Goal: Information Seeking & Learning: Learn about a topic

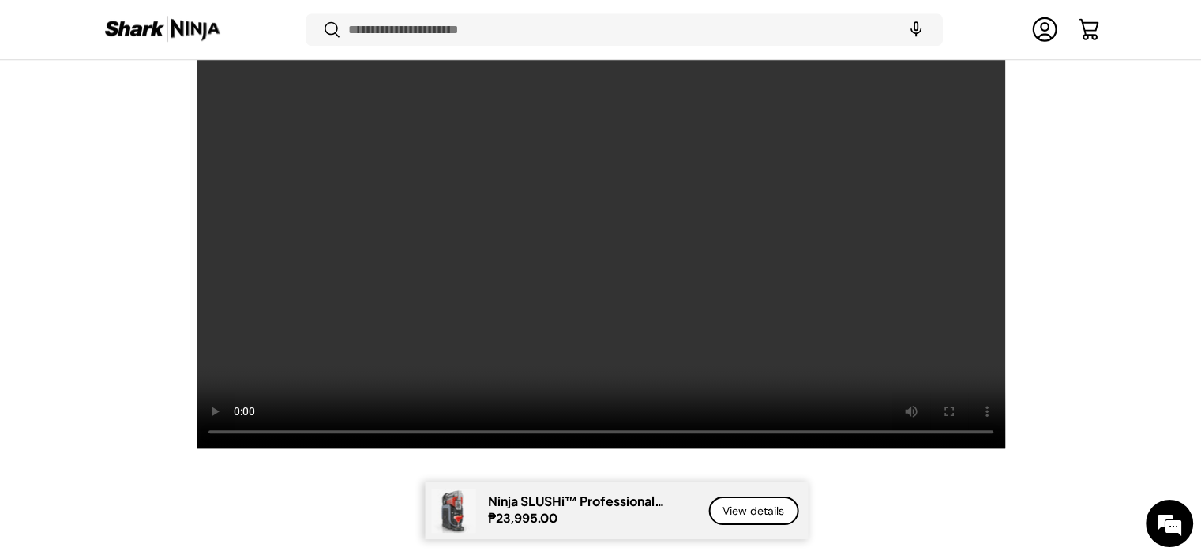
scroll to position [1339, 0]
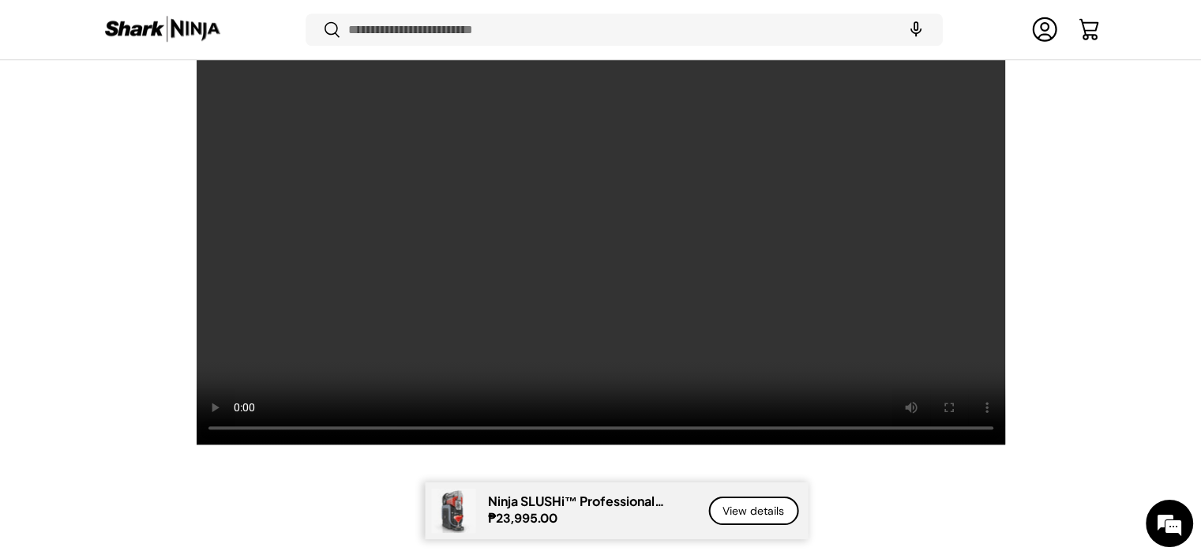
click at [1096, 386] on div "Transform ordinary drinks into extraordinary slush. Ninja SLUSHi™ Professional …" at bounding box center [601, 136] width 1096 height 616
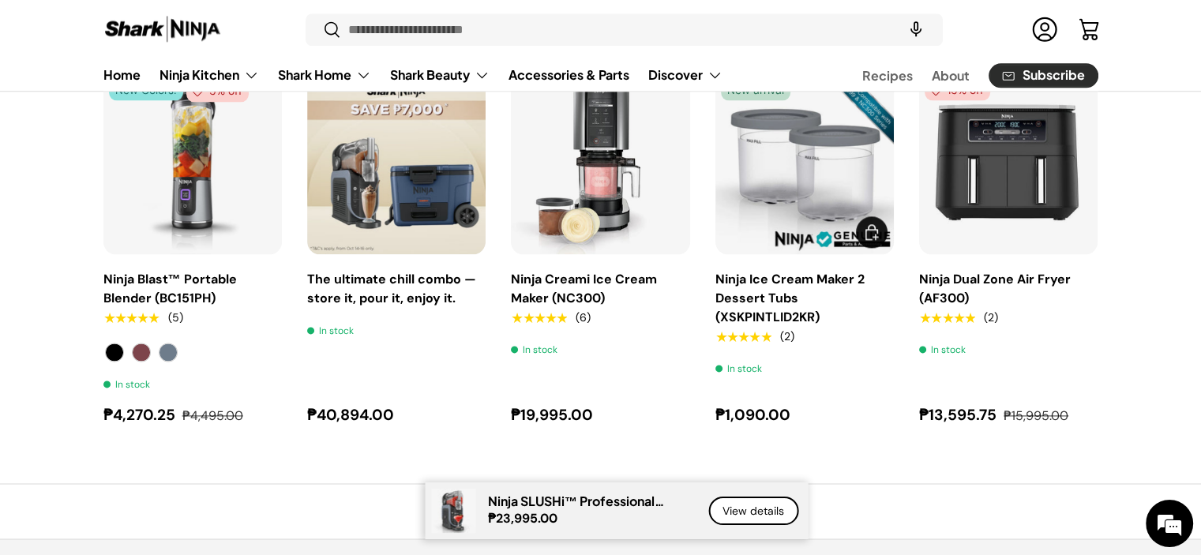
scroll to position [1895, 0]
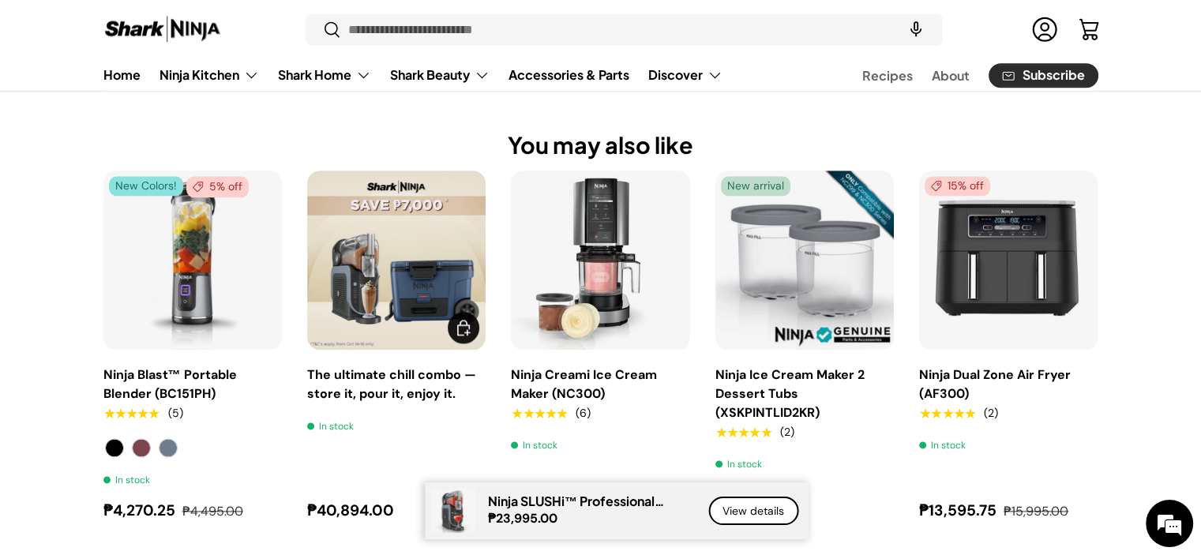
click at [413, 293] on img "The ultimate chill combo — store it, pour it, enjoy it." at bounding box center [396, 260] width 178 height 178
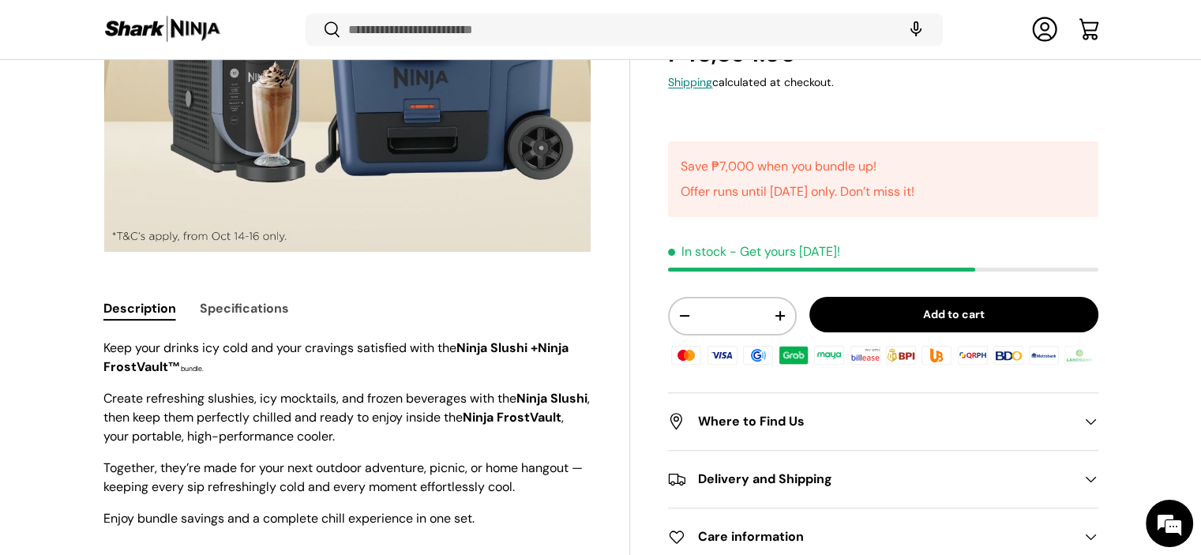
scroll to position [316, 0]
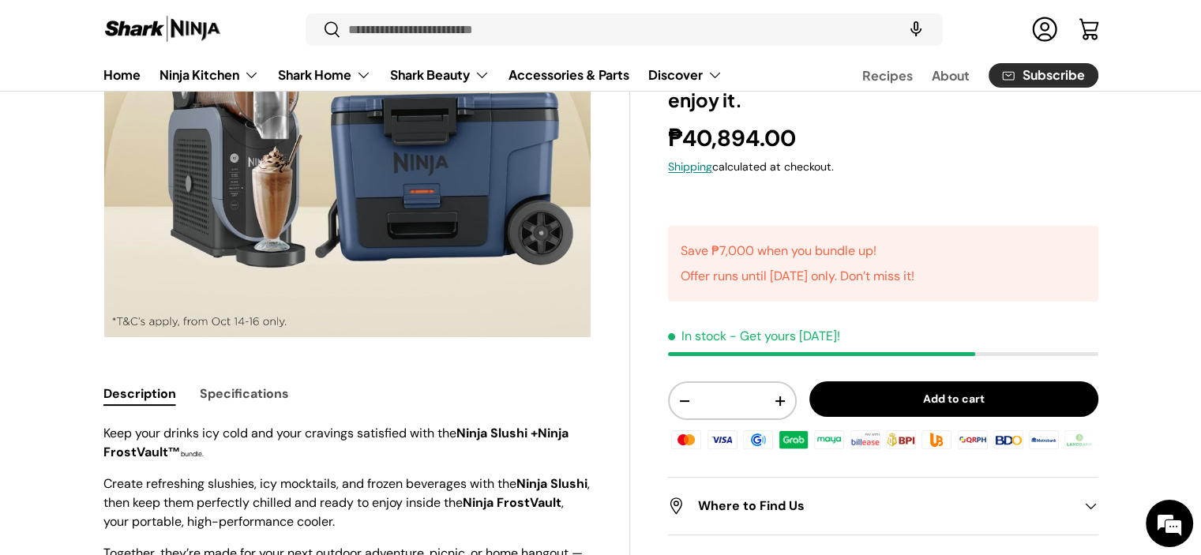
click at [246, 397] on button "Specifications" at bounding box center [244, 394] width 89 height 36
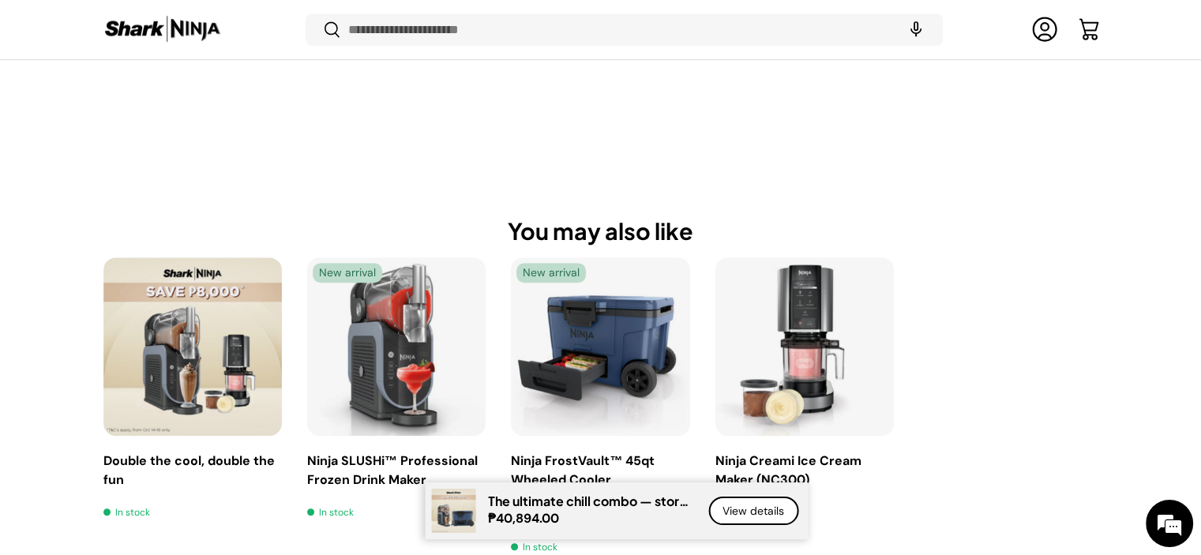
scroll to position [865, 0]
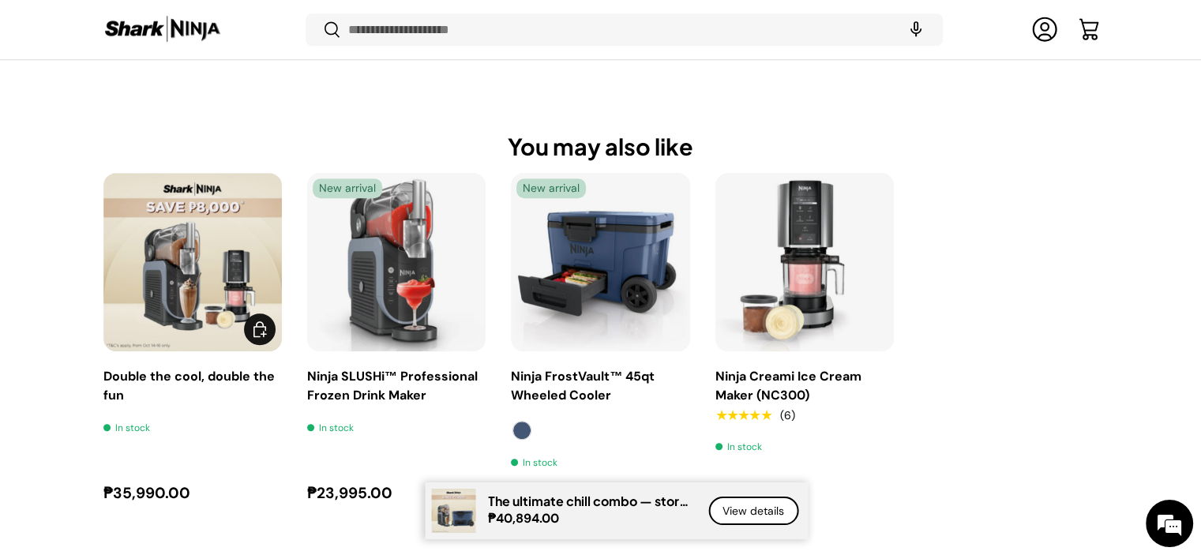
click at [197, 318] on img "Double the cool, double the fun" at bounding box center [192, 262] width 178 height 178
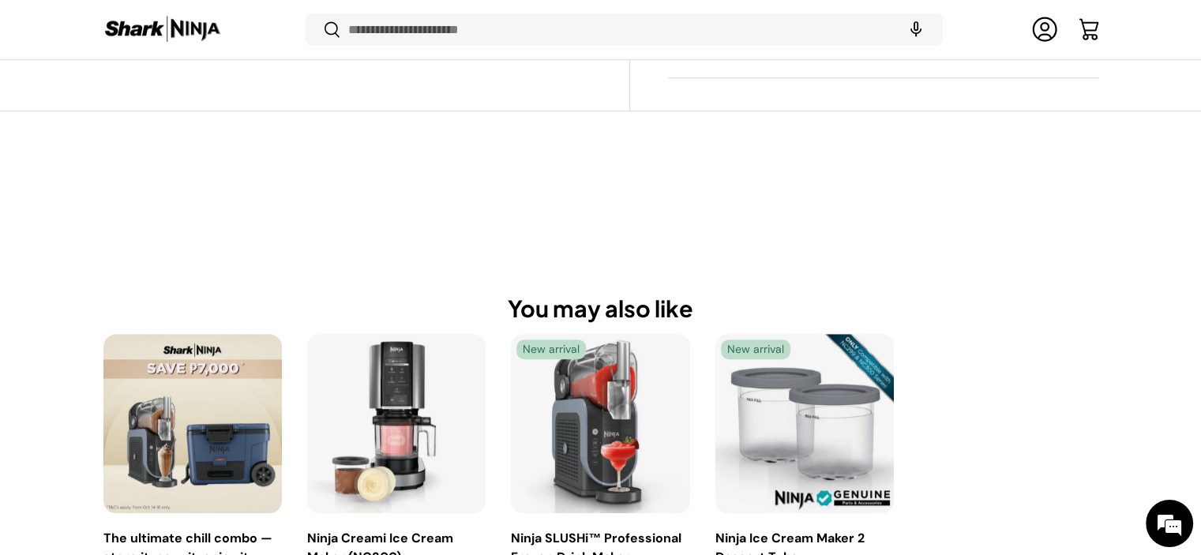
scroll to position [1032, 0]
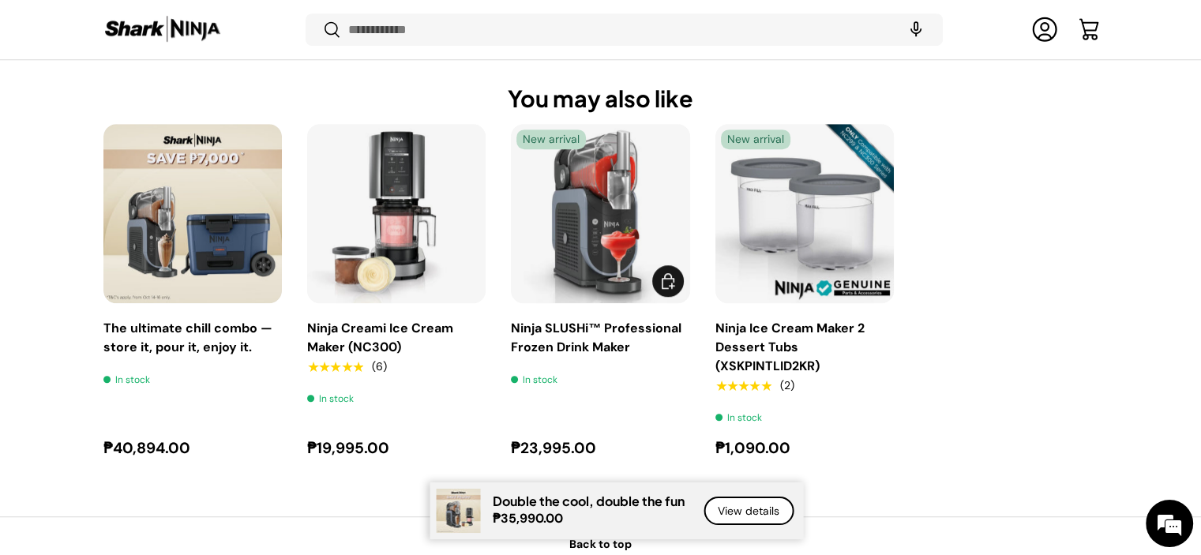
click at [0, 0] on img "Ninja SLUSHi™ Professional Frozen Drink Maker" at bounding box center [0, 0] width 0 height 0
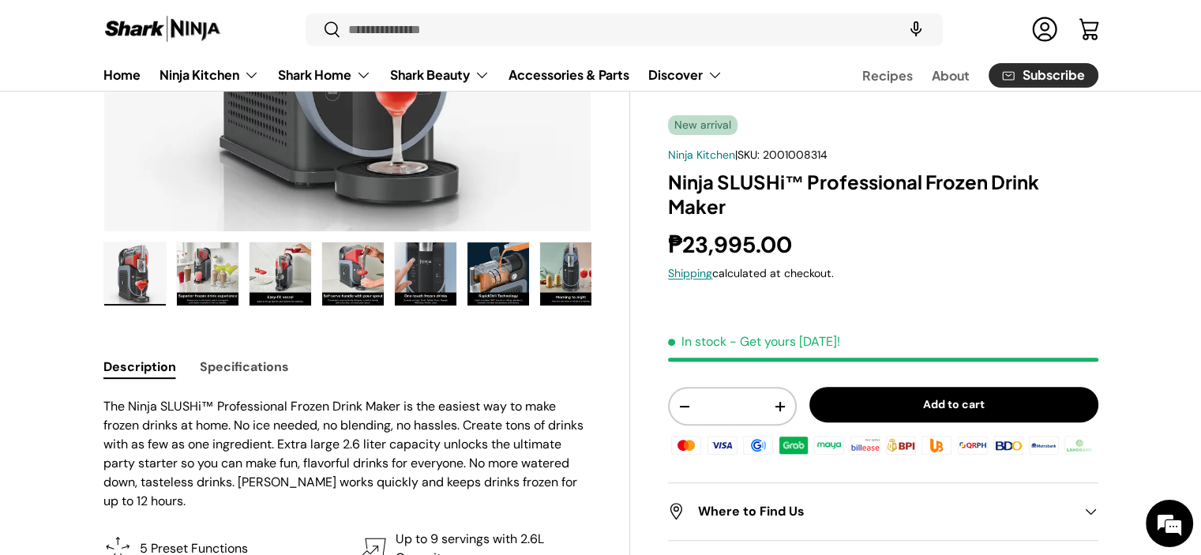
scroll to position [395, 0]
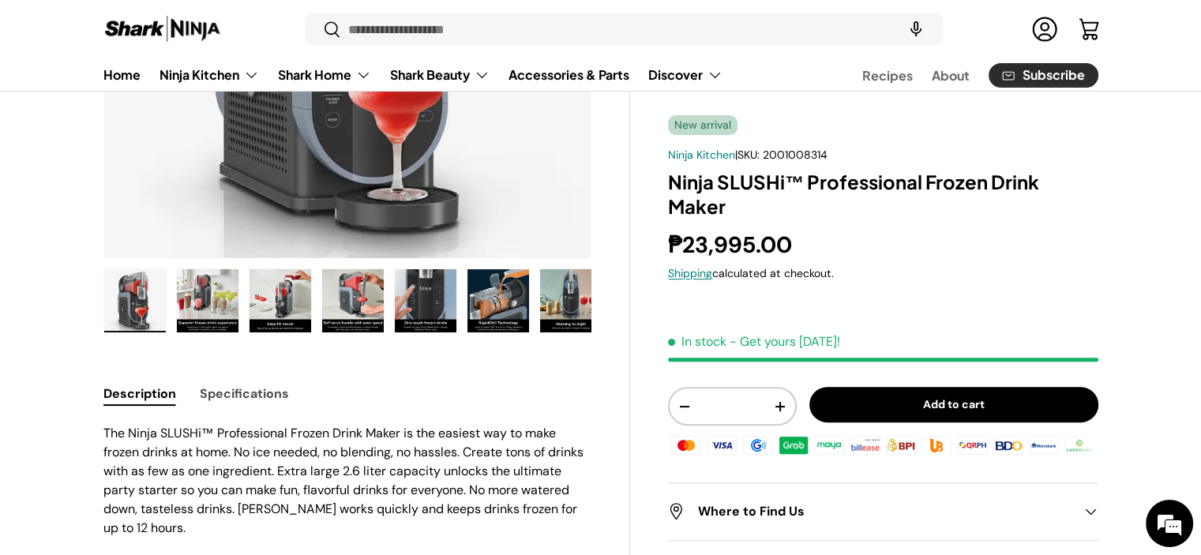
click at [193, 296] on img "Gallery Viewer" at bounding box center [208, 300] width 62 height 63
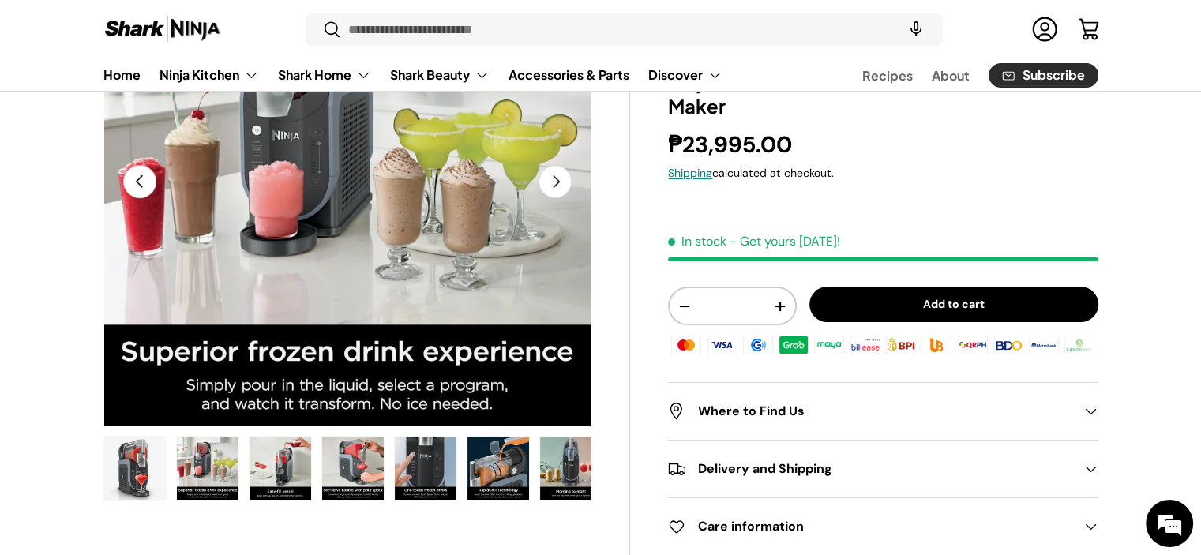
scroll to position [237, 0]
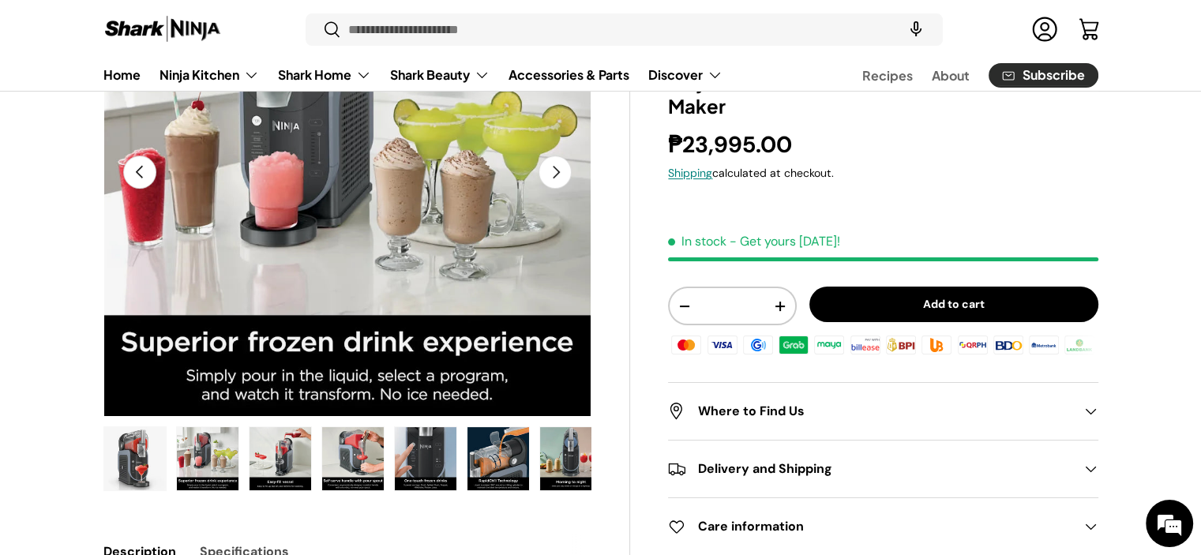
click at [284, 468] on img "Gallery Viewer" at bounding box center [281, 458] width 62 height 63
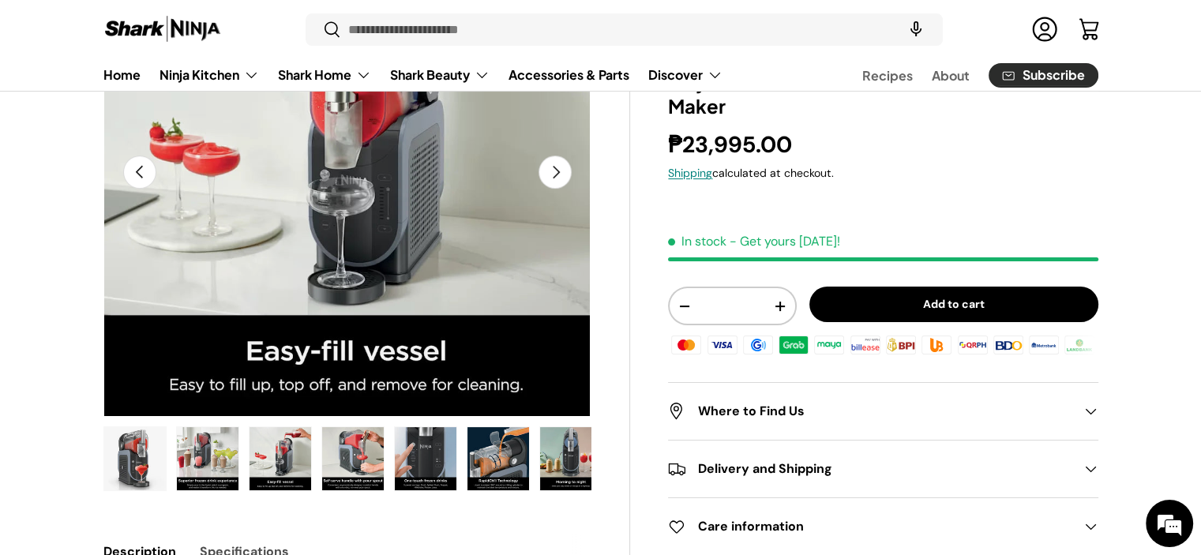
click at [354, 468] on img "Gallery Viewer" at bounding box center [353, 458] width 62 height 63
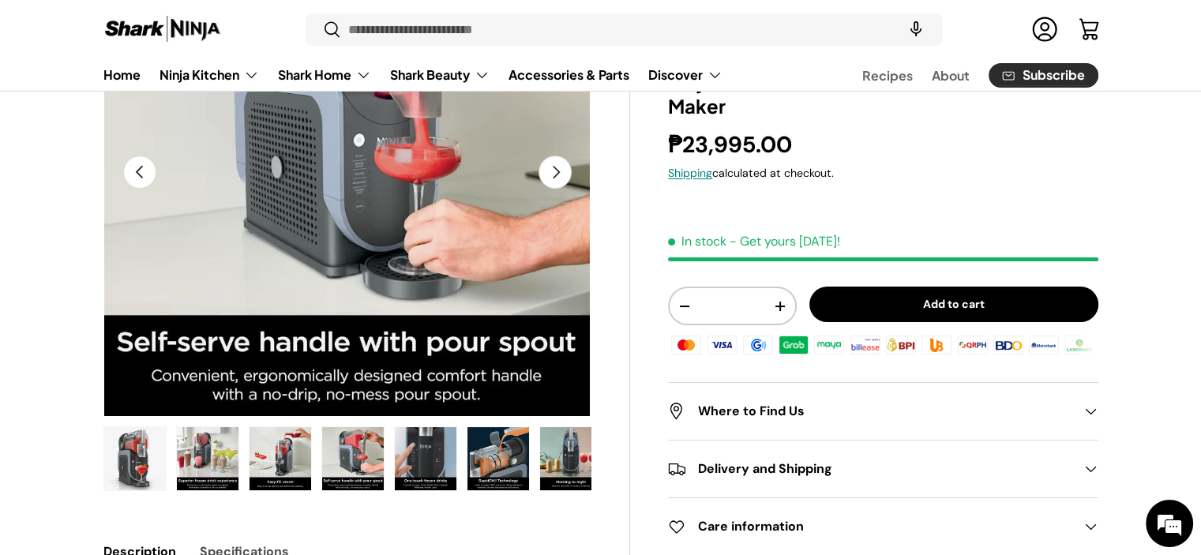
click at [449, 468] on img "Gallery Viewer" at bounding box center [426, 458] width 62 height 63
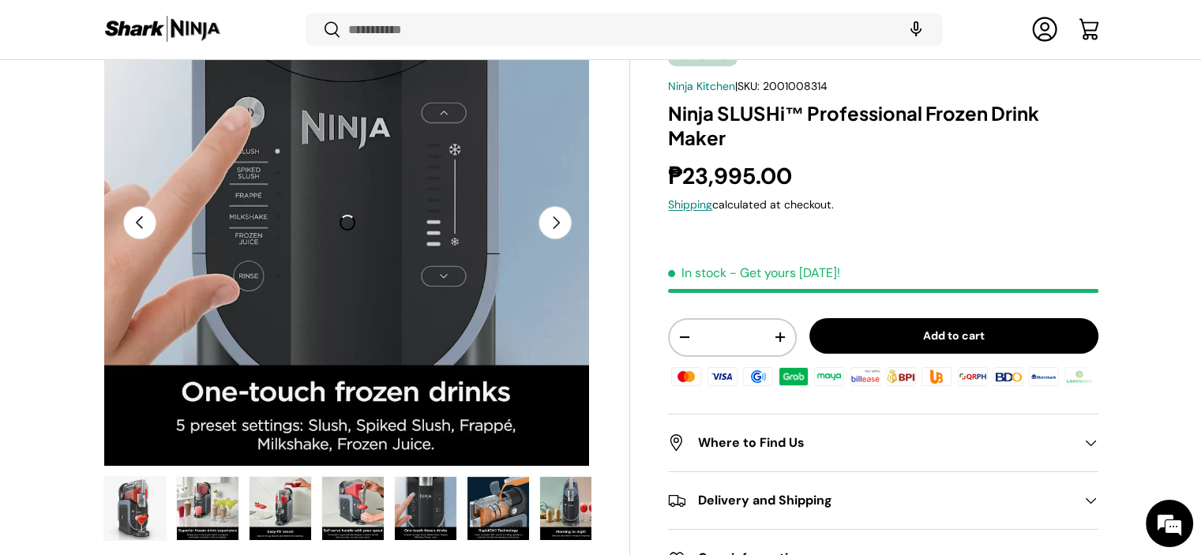
scroll to position [233, 0]
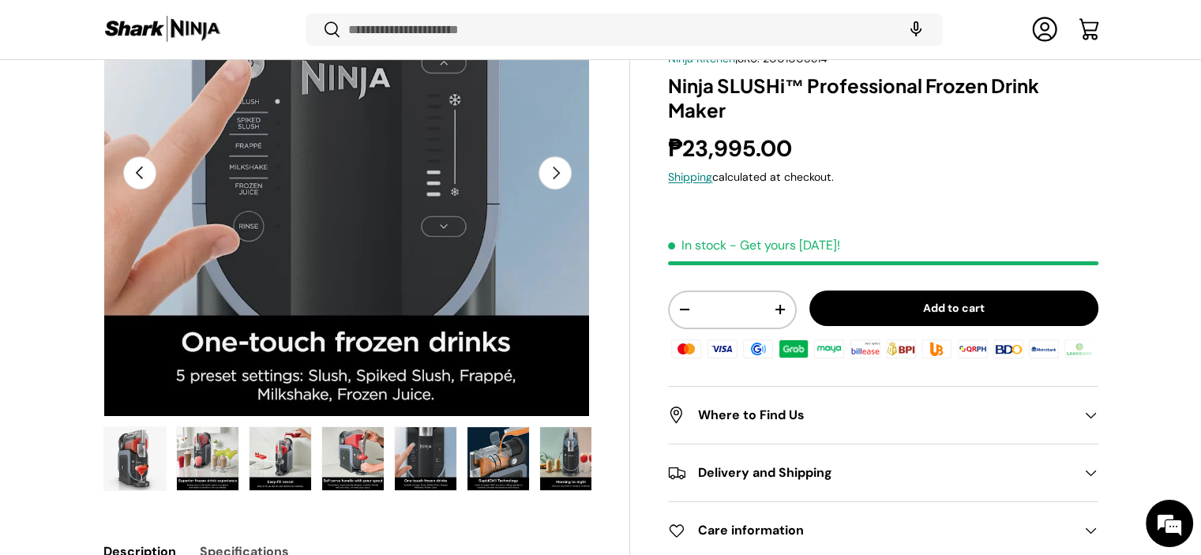
click at [493, 447] on img "Gallery Viewer" at bounding box center [499, 458] width 62 height 63
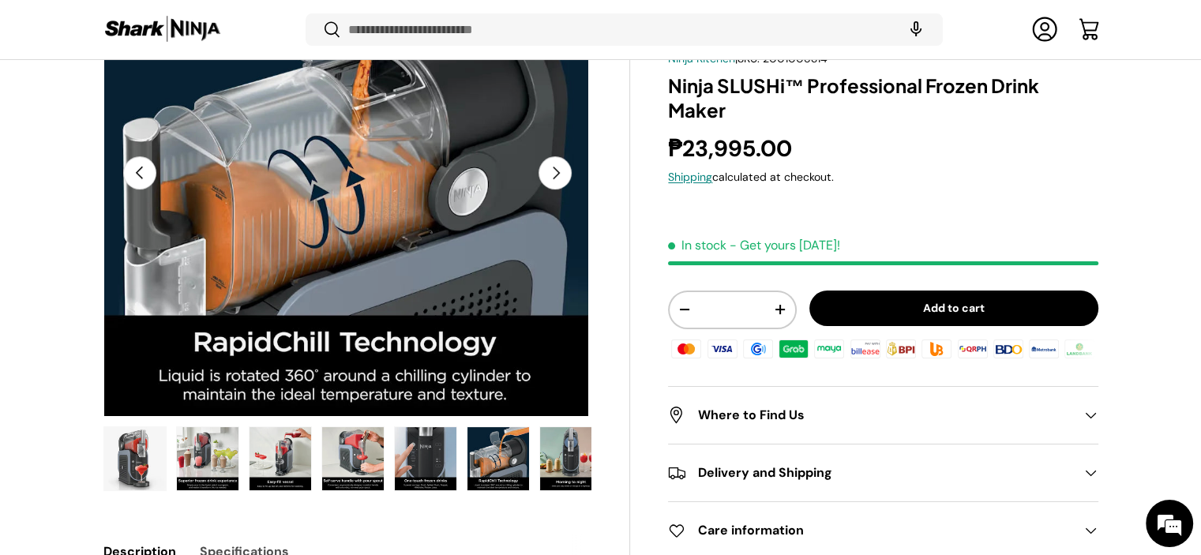
click at [548, 460] on img "Gallery Viewer" at bounding box center [571, 458] width 62 height 63
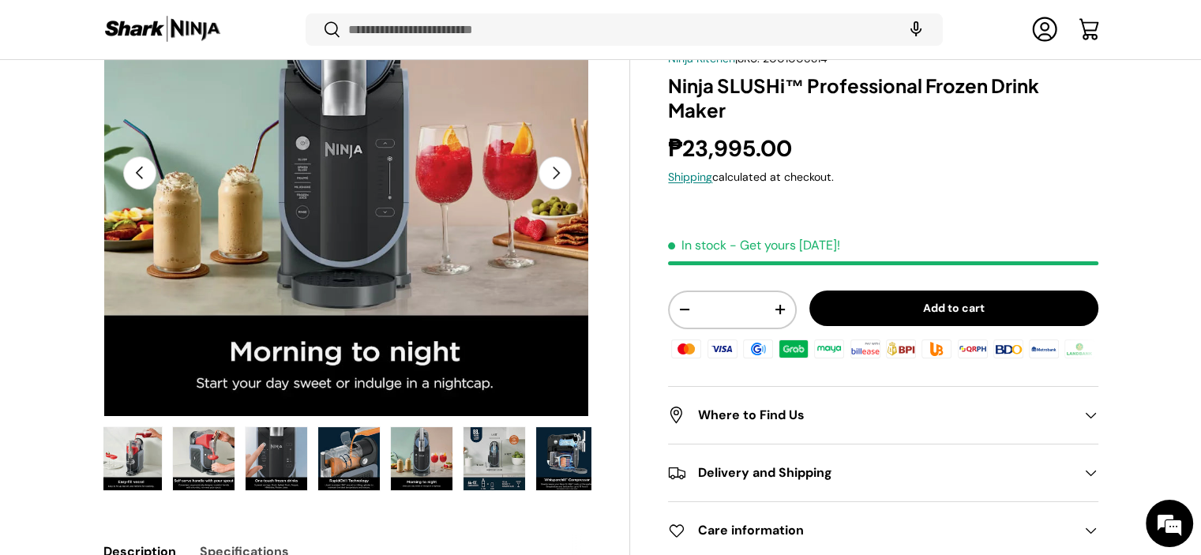
scroll to position [0, 155]
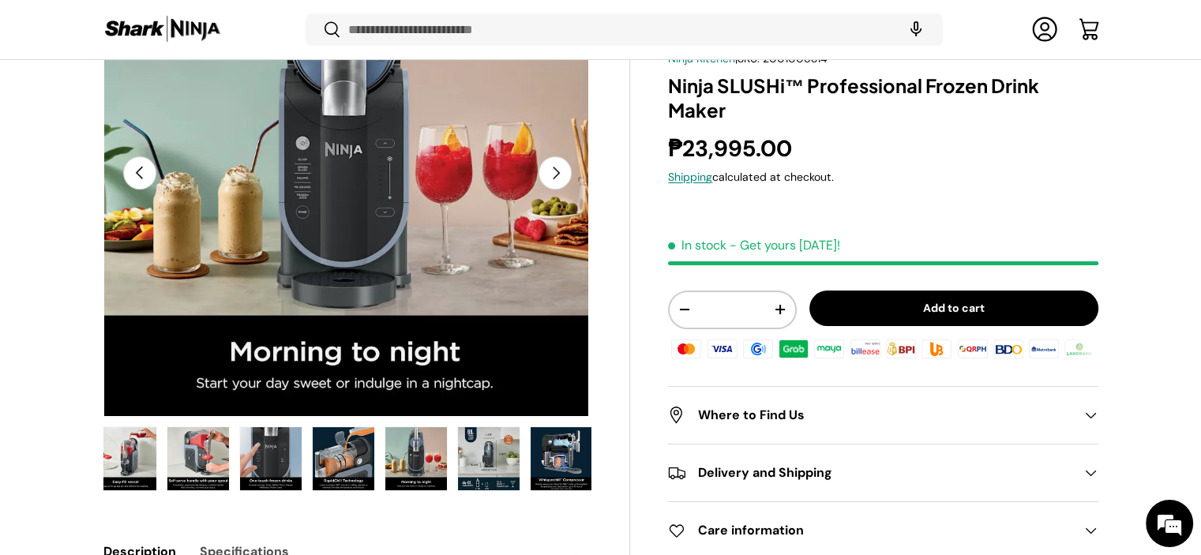
click at [562, 460] on img "Gallery Viewer" at bounding box center [562, 458] width 62 height 63
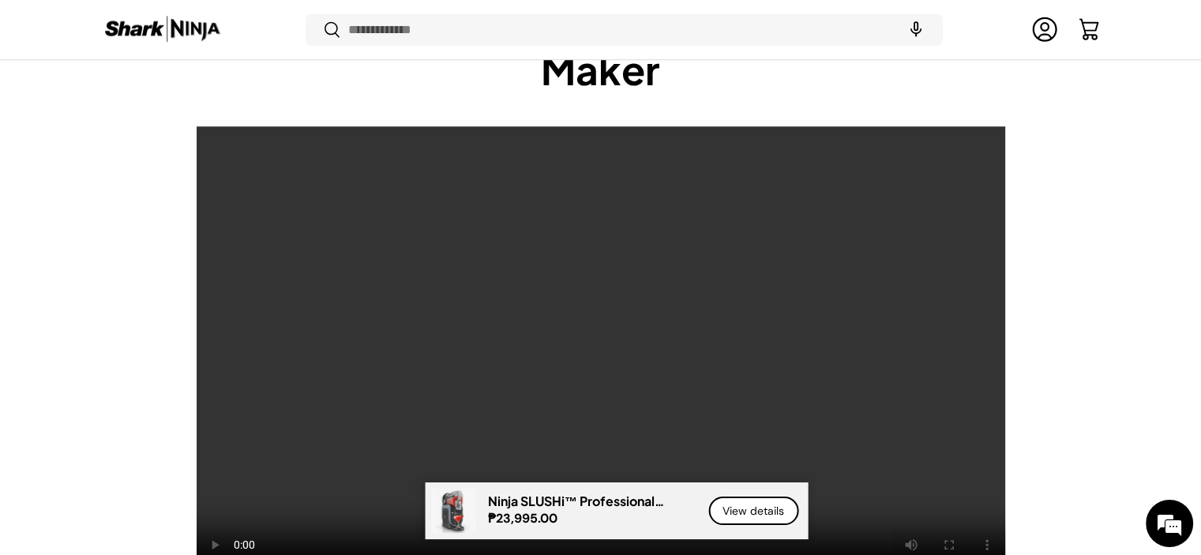
scroll to position [1295, 0]
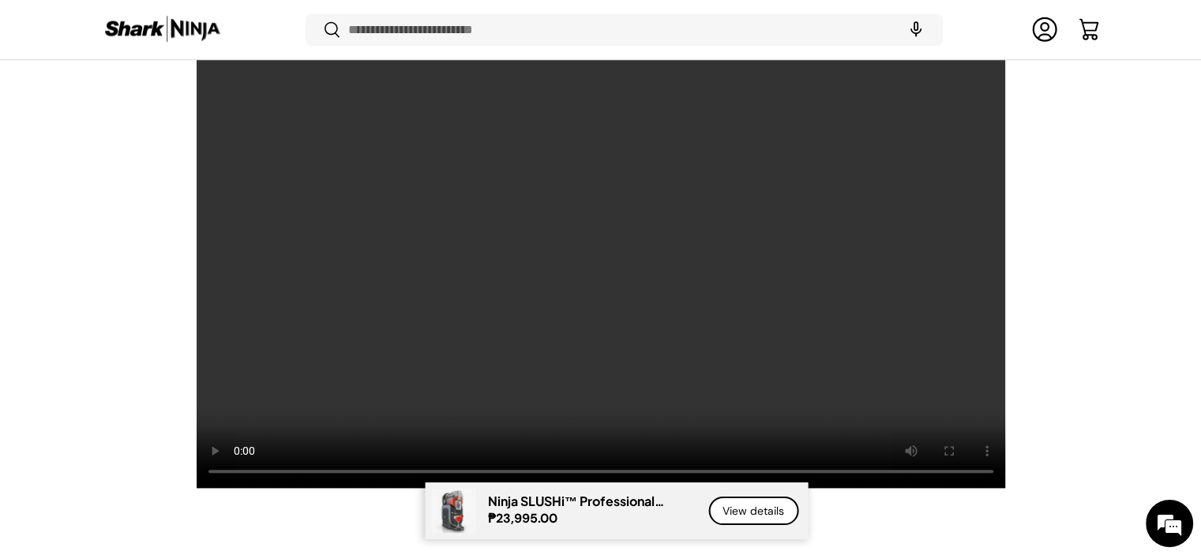
click at [1049, 410] on div "Transform ordinary drinks into extraordinary slush. Ninja SLUSHi™ Professional …" at bounding box center [601, 179] width 1096 height 616
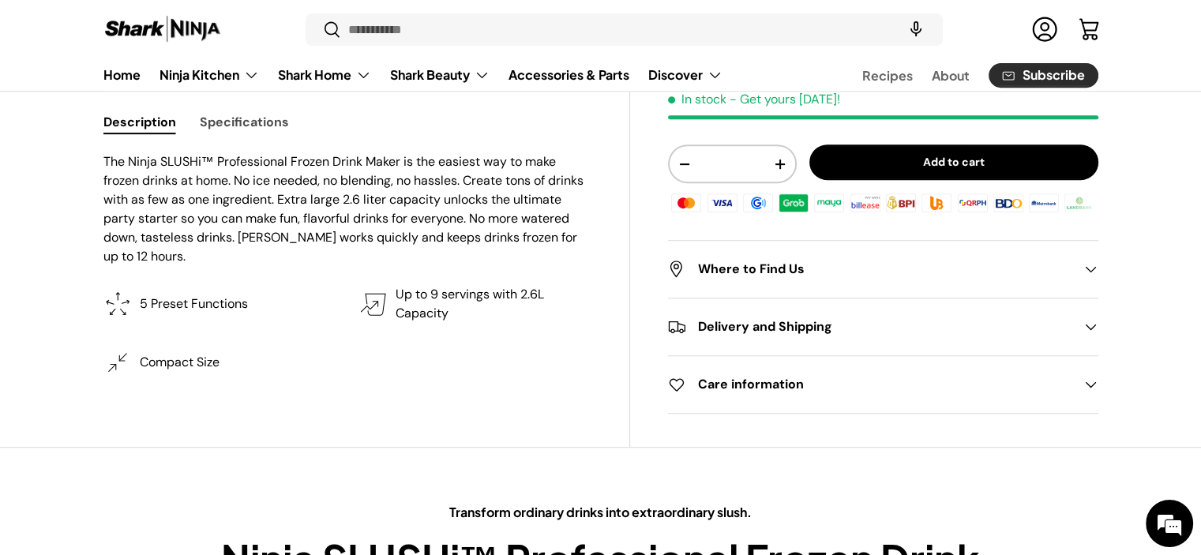
scroll to position [430, 0]
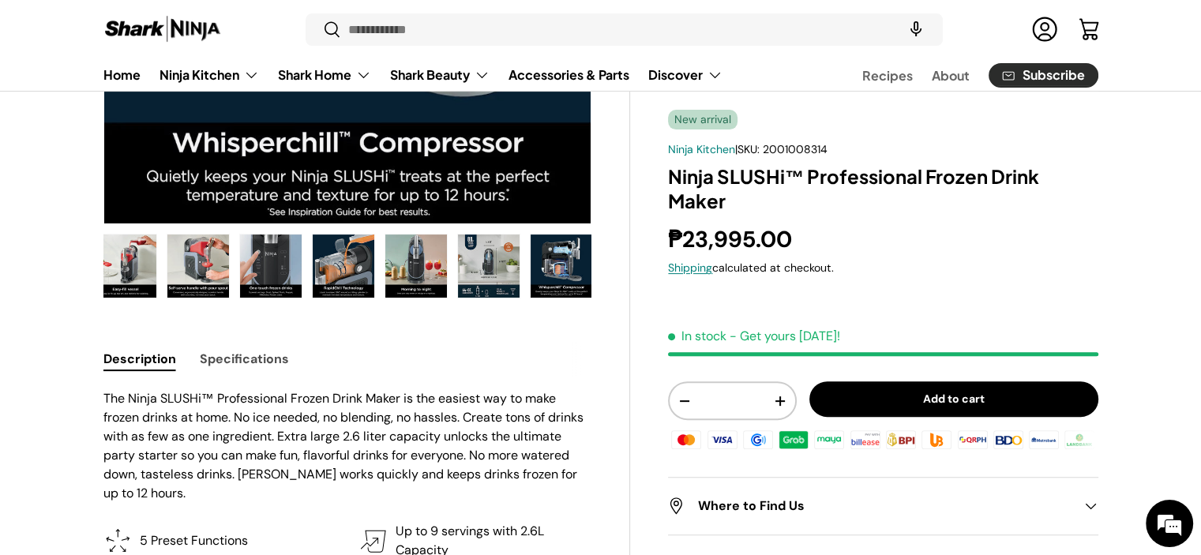
click at [259, 355] on button "Specifications" at bounding box center [244, 359] width 89 height 36
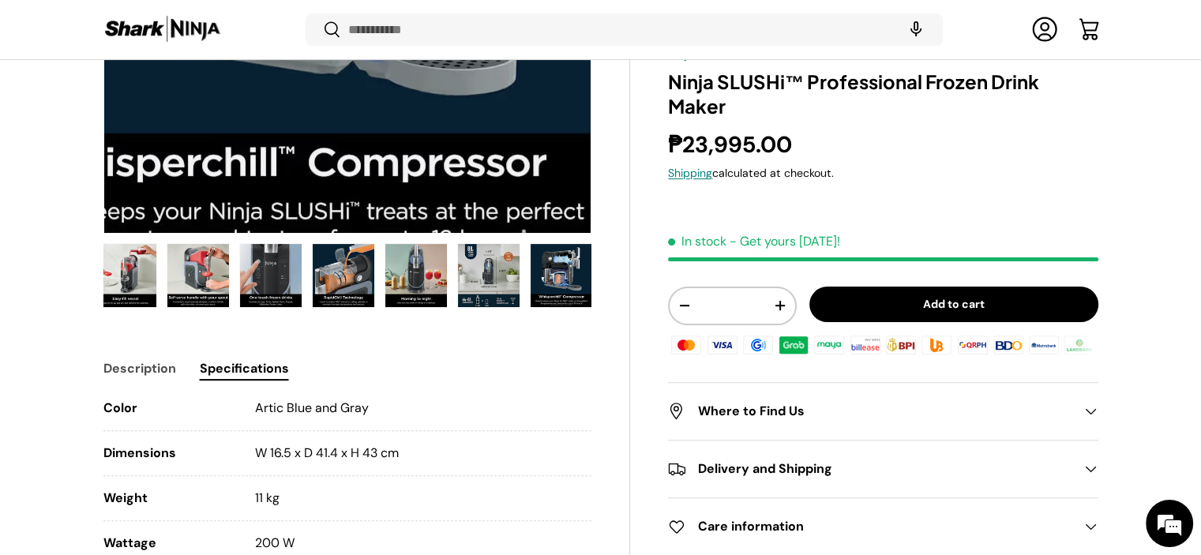
scroll to position [549, 0]
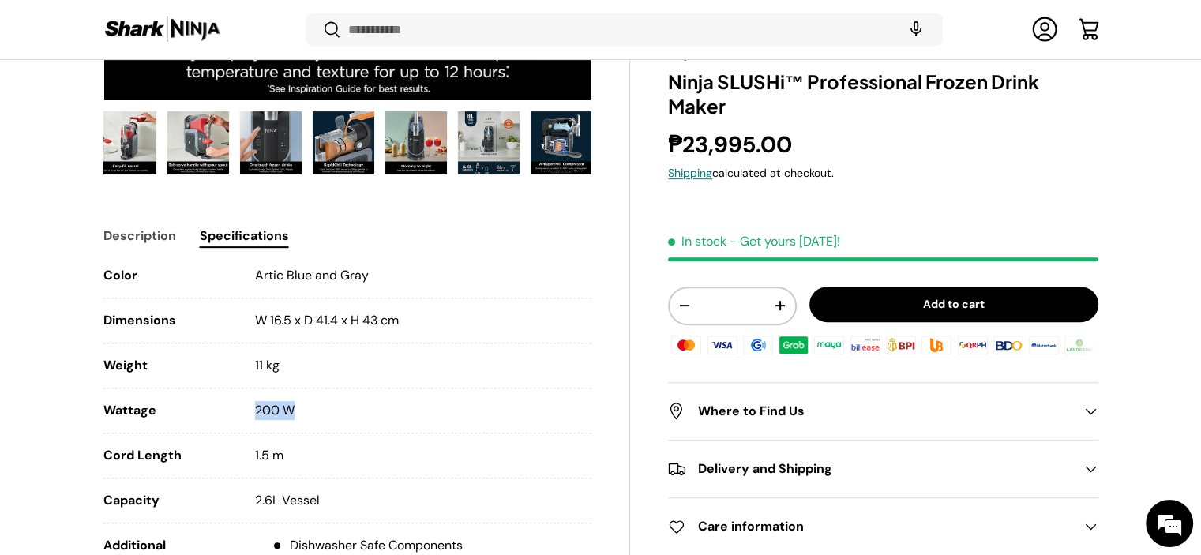
drag, startPoint x: 255, startPoint y: 407, endPoint x: 325, endPoint y: 419, distance: 70.5
click at [325, 419] on li "Wattage 200 W" at bounding box center [347, 417] width 489 height 32
click at [404, 419] on li "Wattage 200 W" at bounding box center [347, 417] width 489 height 32
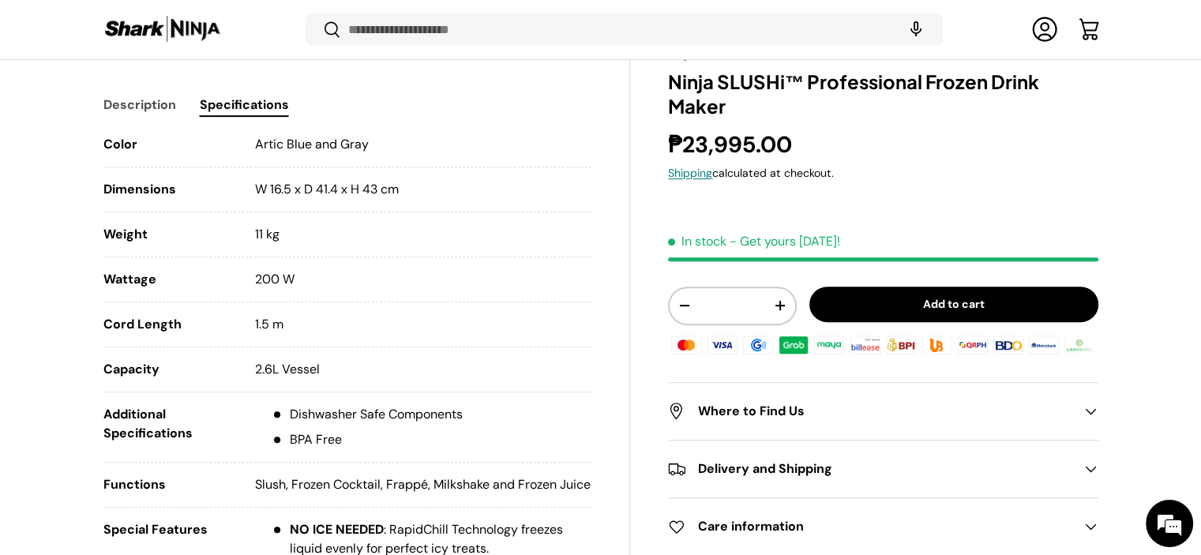
scroll to position [707, 0]
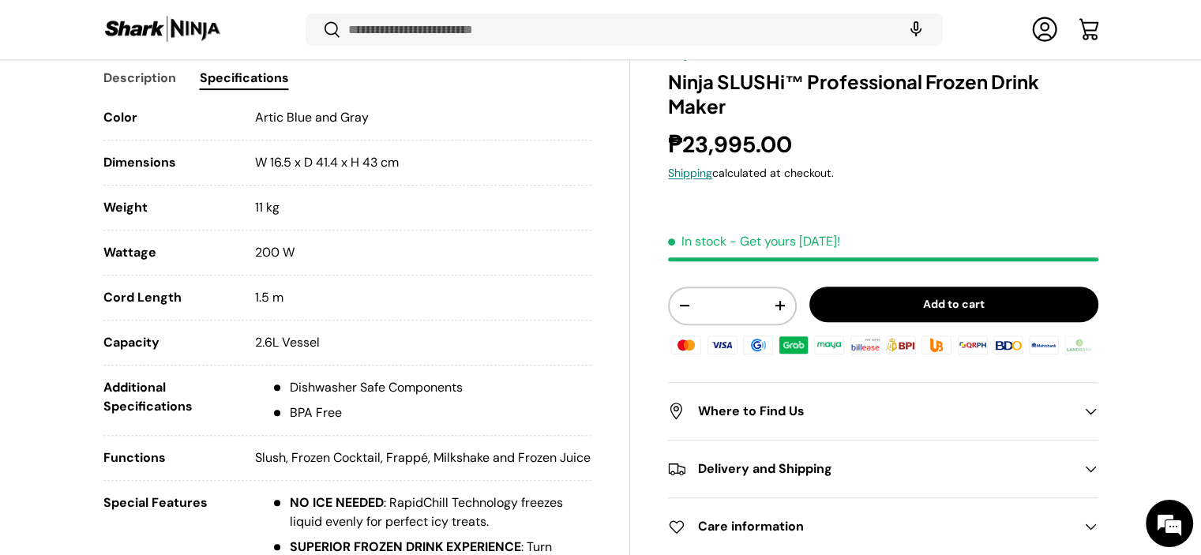
click at [404, 454] on p "Slush, Frozen Cocktail, Frappé, Milkshake and Frozen Juice" at bounding box center [423, 458] width 336 height 19
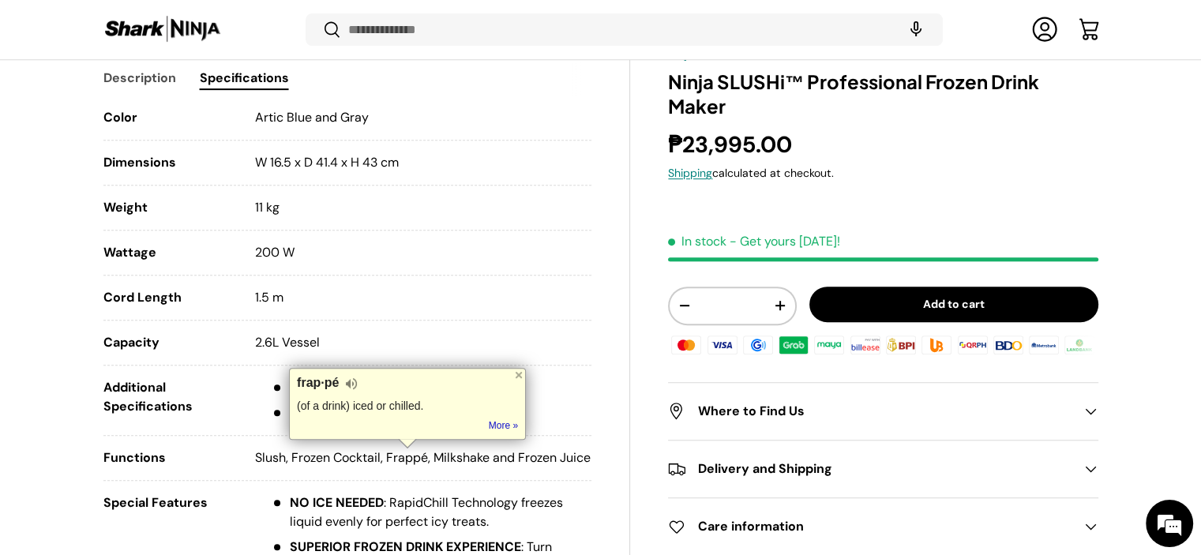
click at [440, 456] on p "Slush, Frozen Cocktail, Frappé, Milkshake and Frozen Juice" at bounding box center [423, 458] width 336 height 19
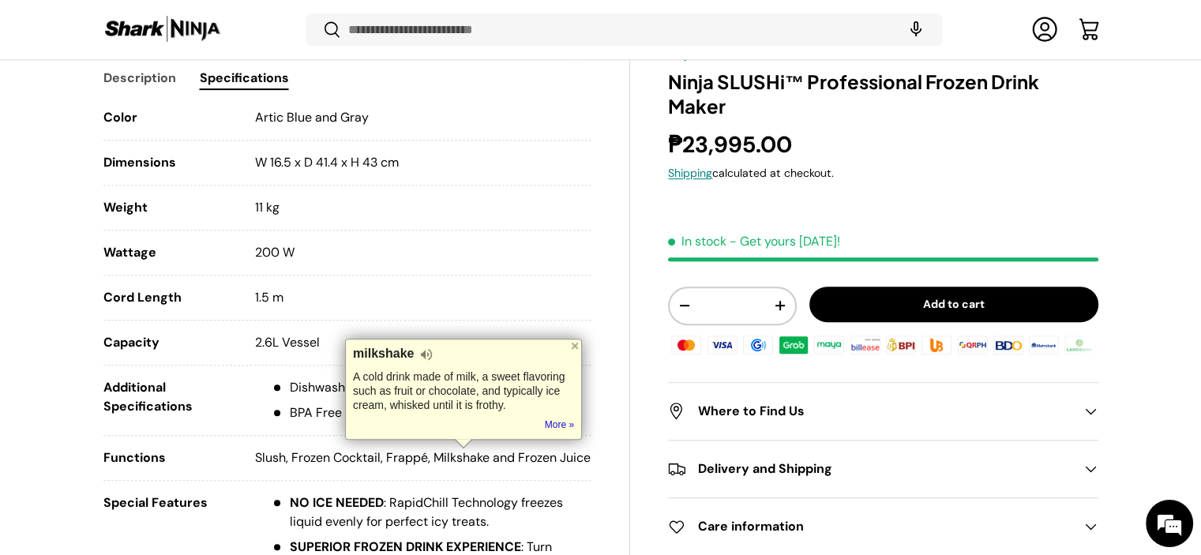
click at [278, 468] on p "Slush, Frozen Cocktail, Frappé, Milkshake and Frozen Juice" at bounding box center [423, 458] width 336 height 19
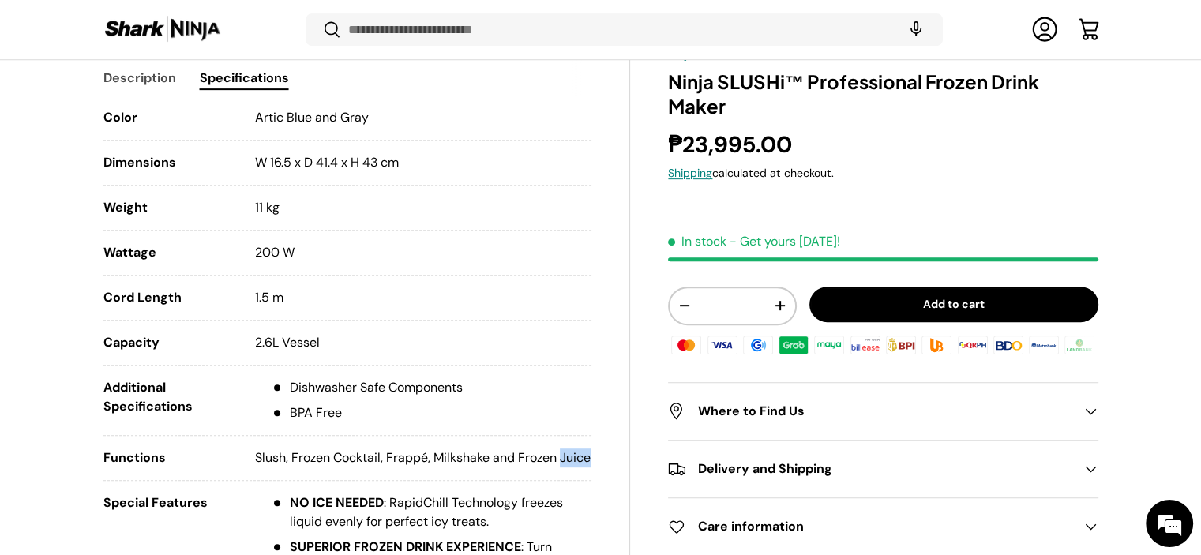
click at [278, 468] on p "Slush, Frozen Cocktail, Frappé, Milkshake and Frozen Juice" at bounding box center [423, 458] width 336 height 19
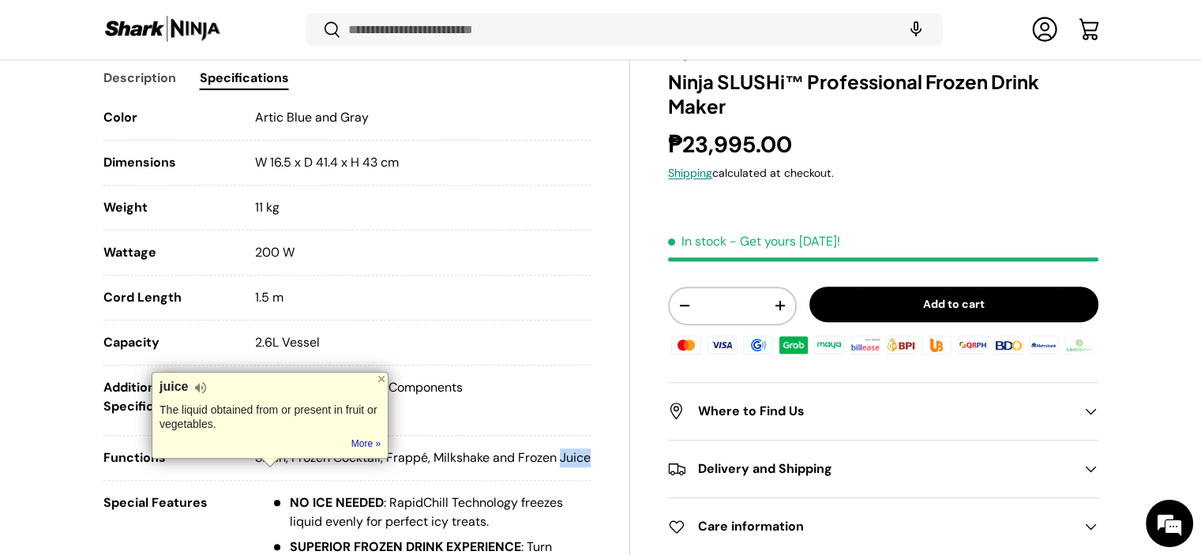
click at [378, 468] on p "Slush, Frozen Cocktail, Frappé, Milkshake and Frozen Juice" at bounding box center [423, 458] width 336 height 19
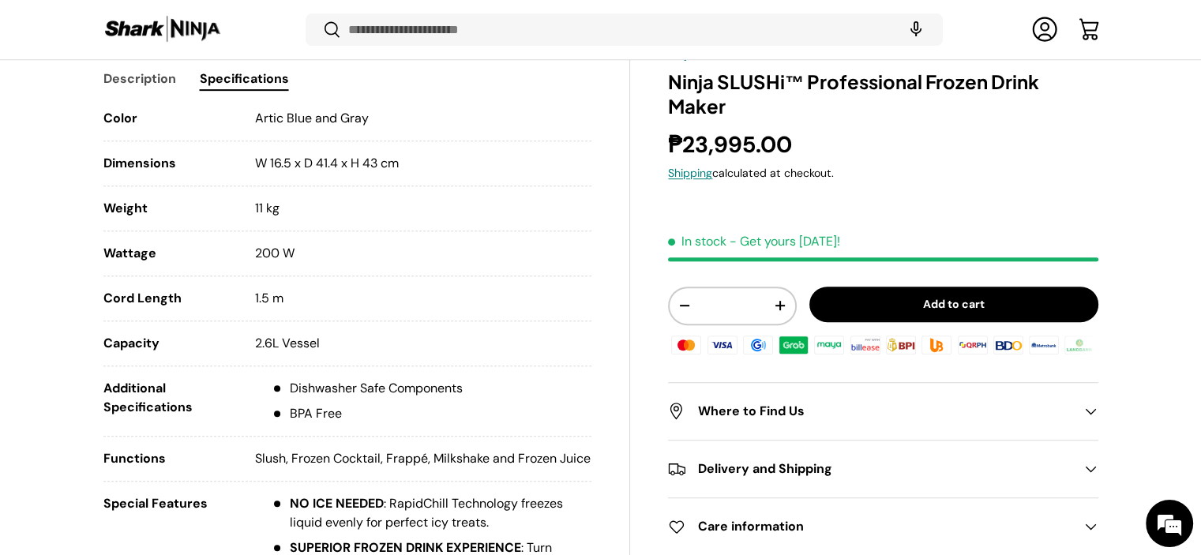
scroll to position [864, 0]
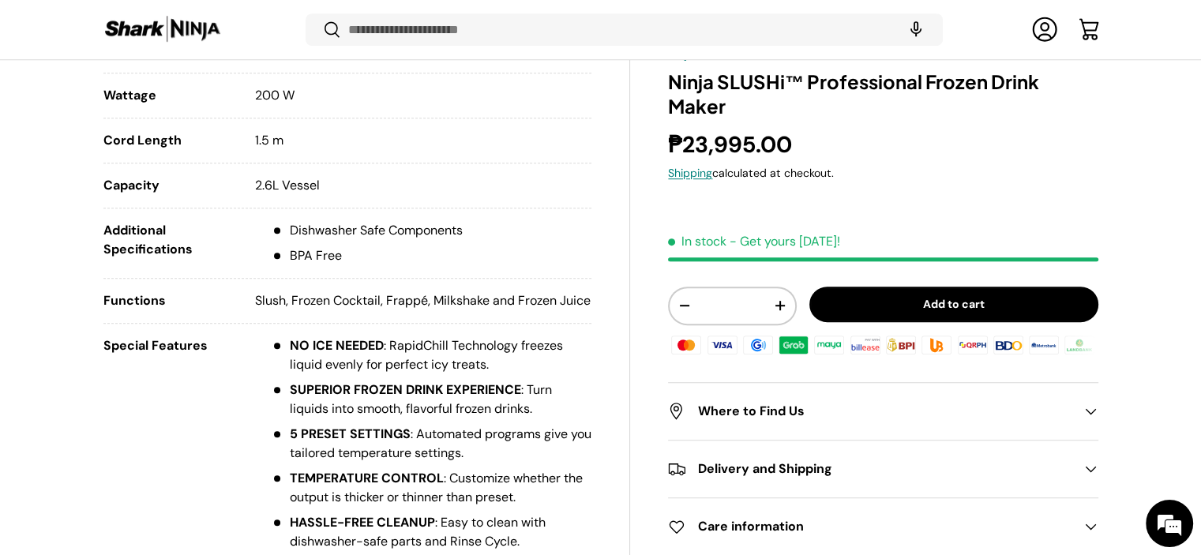
click at [793, 524] on h2 "Care information" at bounding box center [870, 526] width 404 height 19
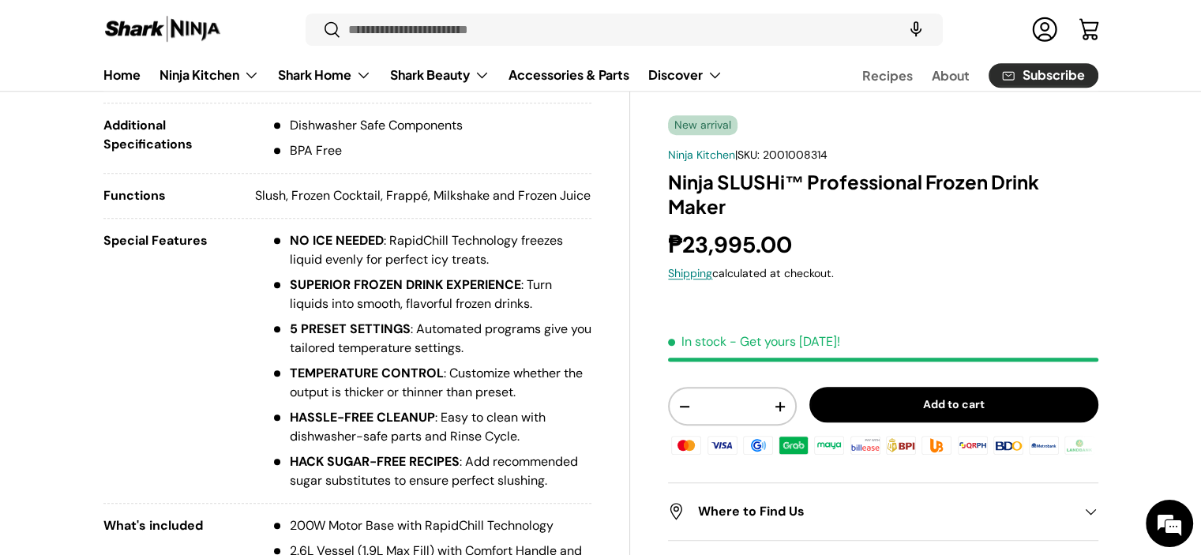
scroll to position [946, 0]
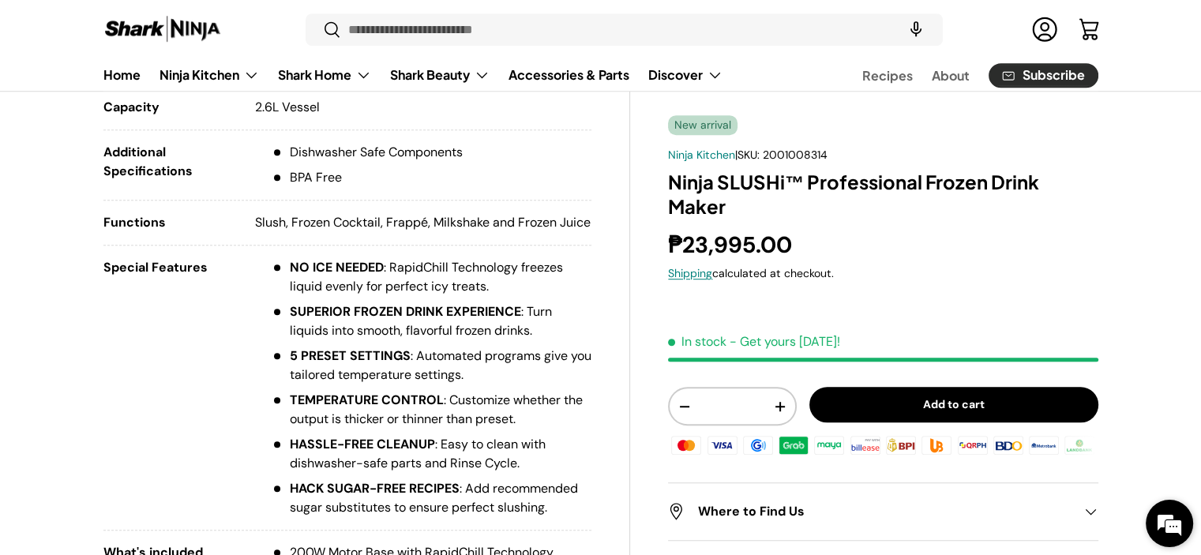
drag, startPoint x: 1170, startPoint y: 535, endPoint x: 273, endPoint y: 81, distance: 1004.8
click at [1170, 534] on em at bounding box center [1169, 523] width 43 height 43
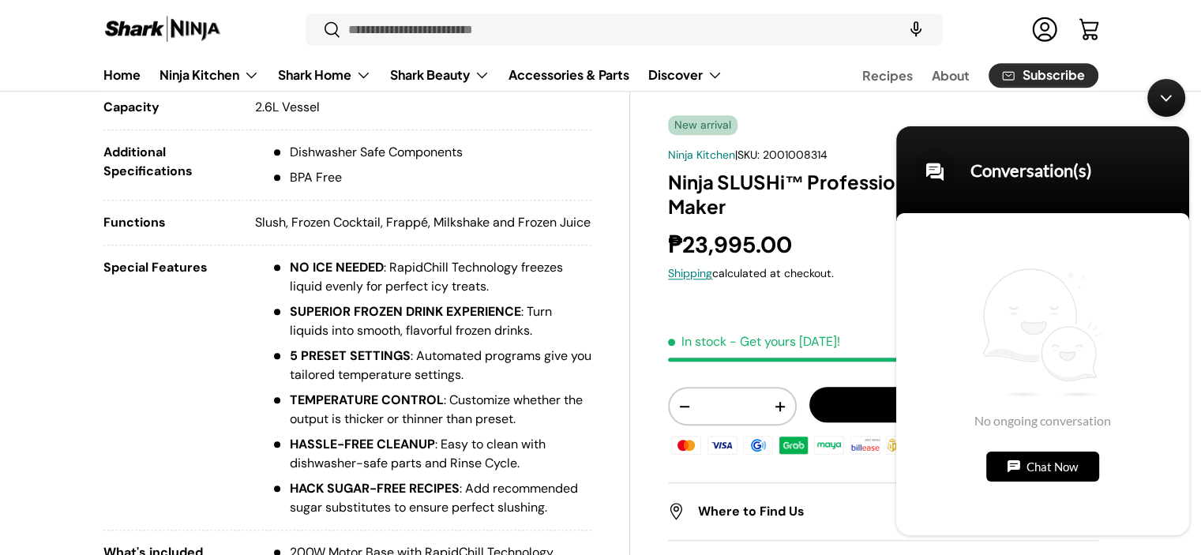
click at [1069, 468] on div "Chat Now" at bounding box center [1042, 467] width 113 height 30
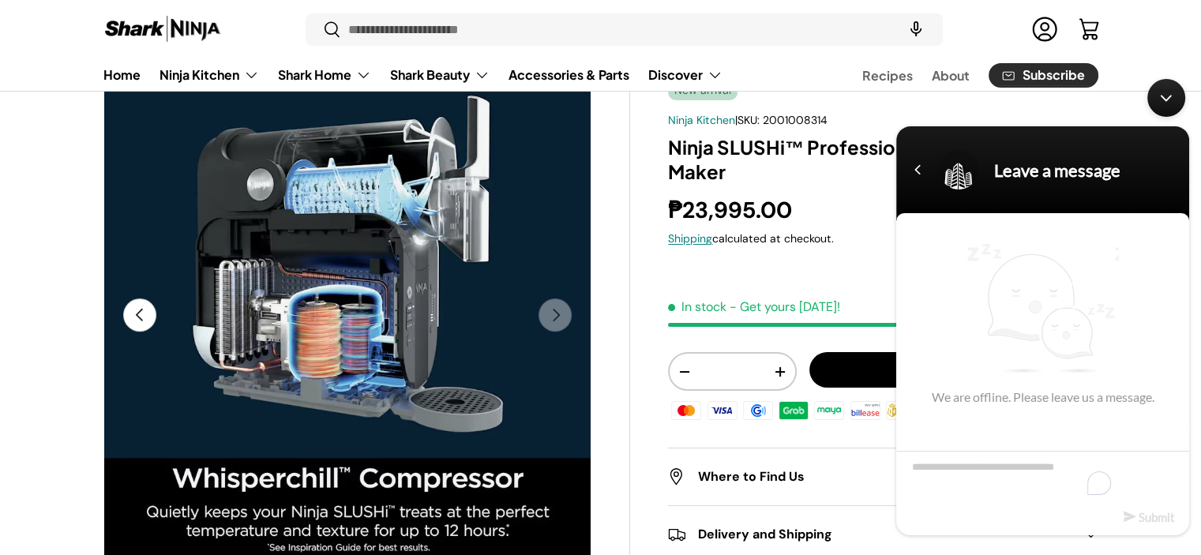
scroll to position [0, 0]
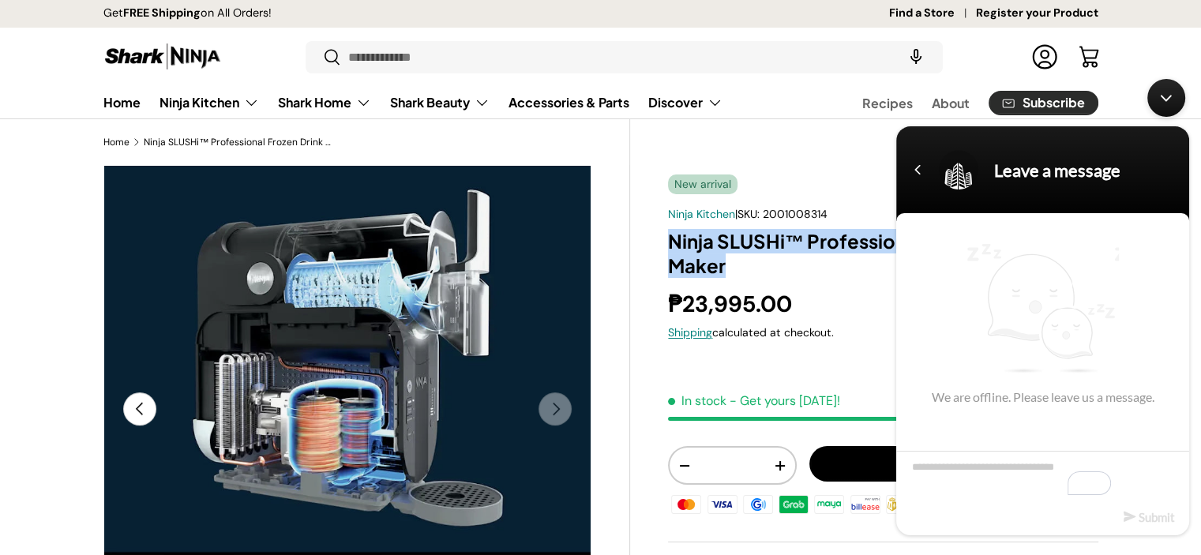
drag, startPoint x: 670, startPoint y: 242, endPoint x: 786, endPoint y: 254, distance: 116.8
click at [786, 254] on h1 "Ninja SLUSHi™ Professional Frozen Drink Maker" at bounding box center [883, 253] width 430 height 49
click at [972, 477] on textarea "To enrich screen reader interactions, please activate Accessibility in Grammarl…" at bounding box center [1042, 478] width 293 height 55
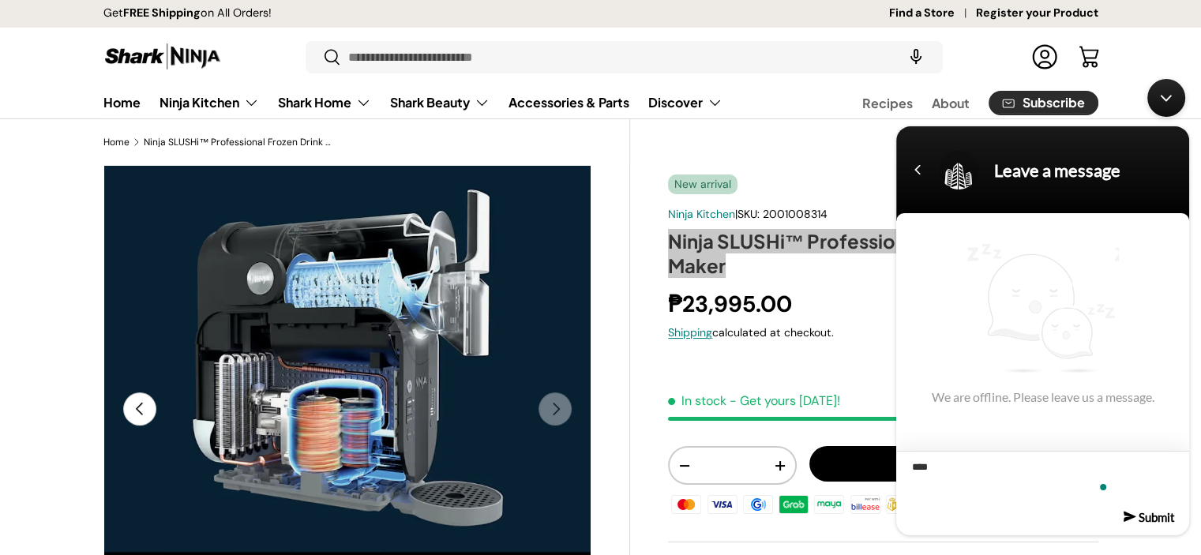
paste textarea "**********"
click at [738, 245] on h1 "Ninja SLUSHi™ Professional Frozen Drink Maker" at bounding box center [883, 253] width 430 height 49
drag, startPoint x: 670, startPoint y: 243, endPoint x: 783, endPoint y: 250, distance: 113.9
click at [783, 250] on h1 "Ninja SLUSHi™ Professional Frozen Drink Maker" at bounding box center [883, 253] width 430 height 49
copy h1 "Ninja SLUSHi"
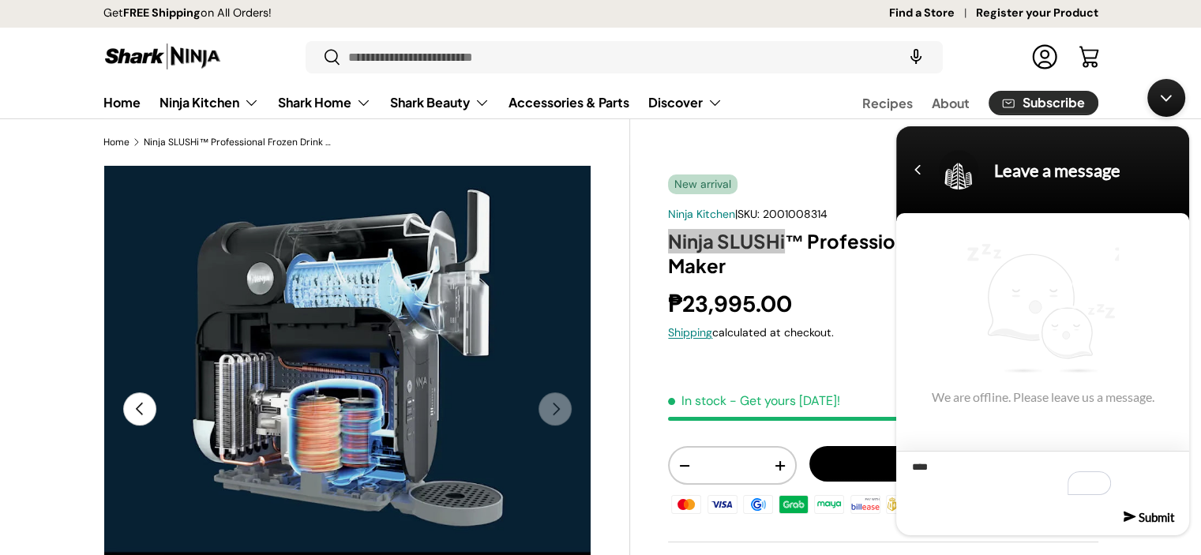
click at [940, 471] on textarea "***" at bounding box center [1042, 478] width 293 height 55
paste textarea "**********"
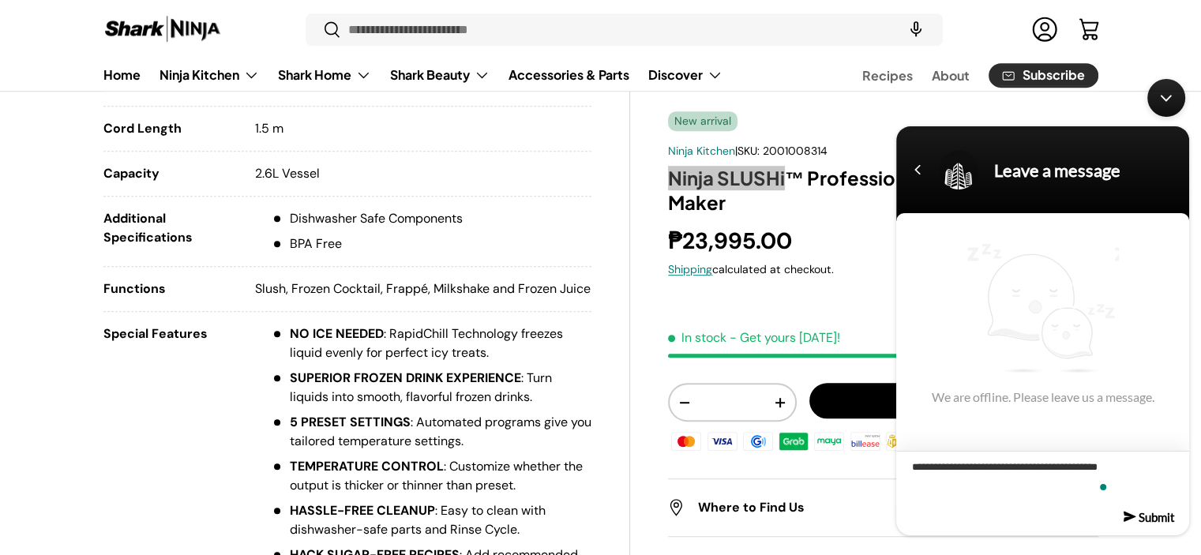
scroll to position [789, 0]
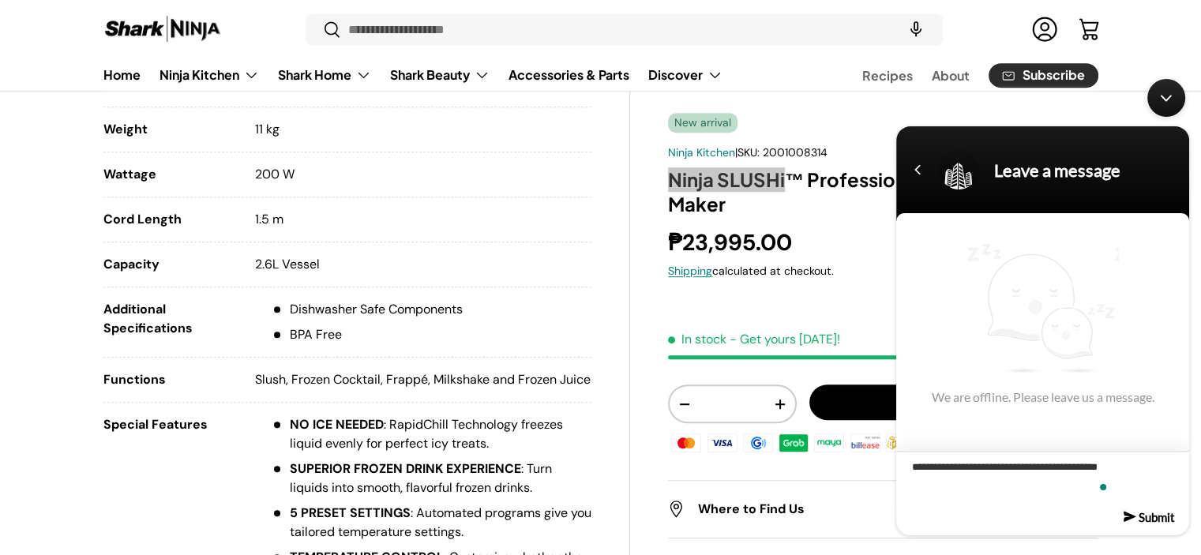
click at [951, 488] on textarea "**********" at bounding box center [1042, 478] width 293 height 55
type textarea "**********"
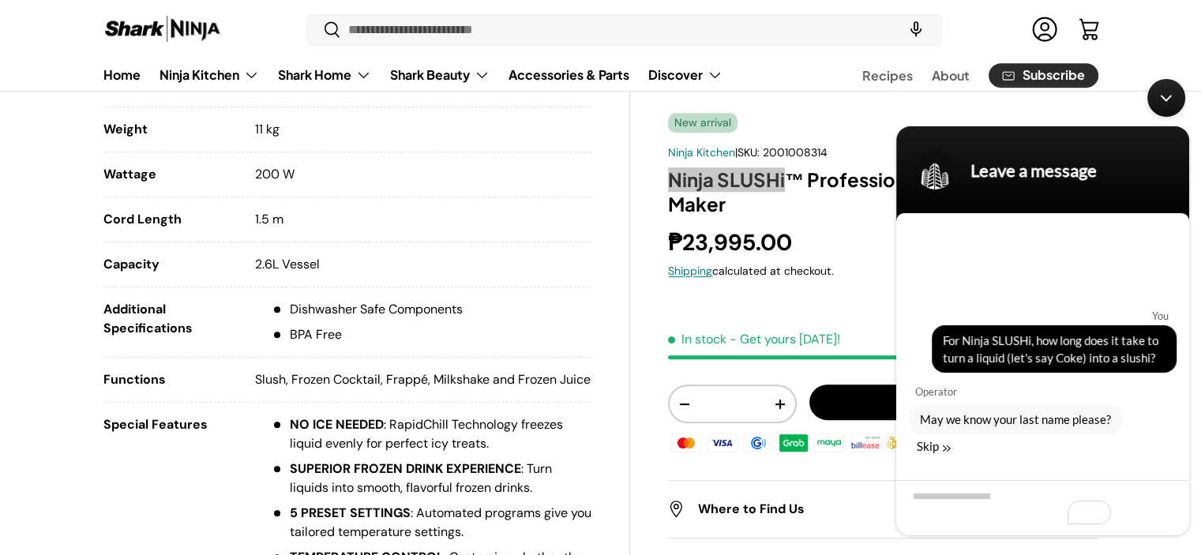
click at [926, 450] on div "Skip" at bounding box center [934, 446] width 34 height 14
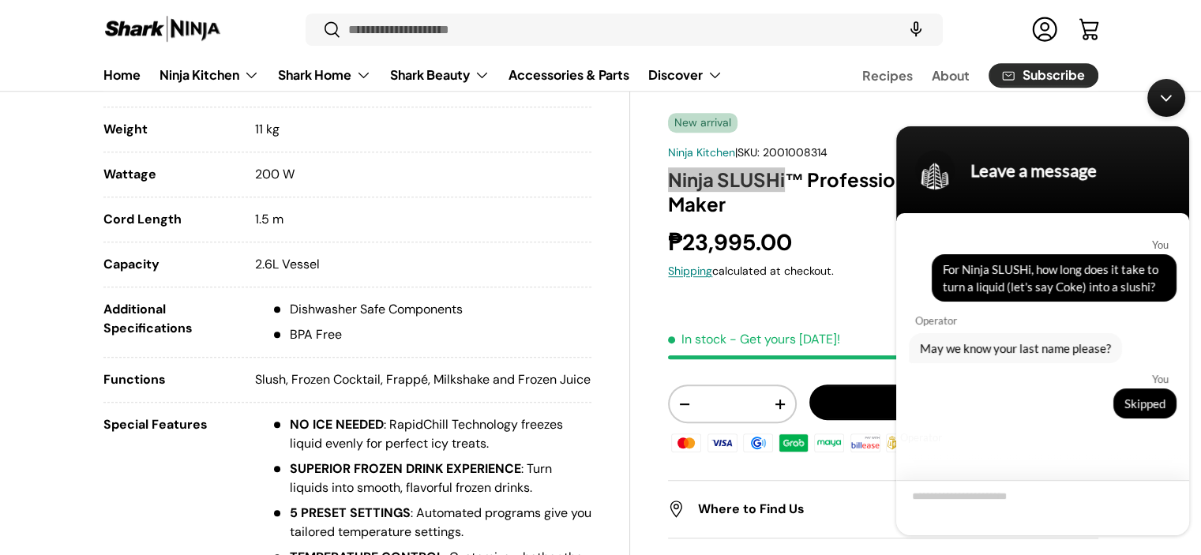
scroll to position [44, 0]
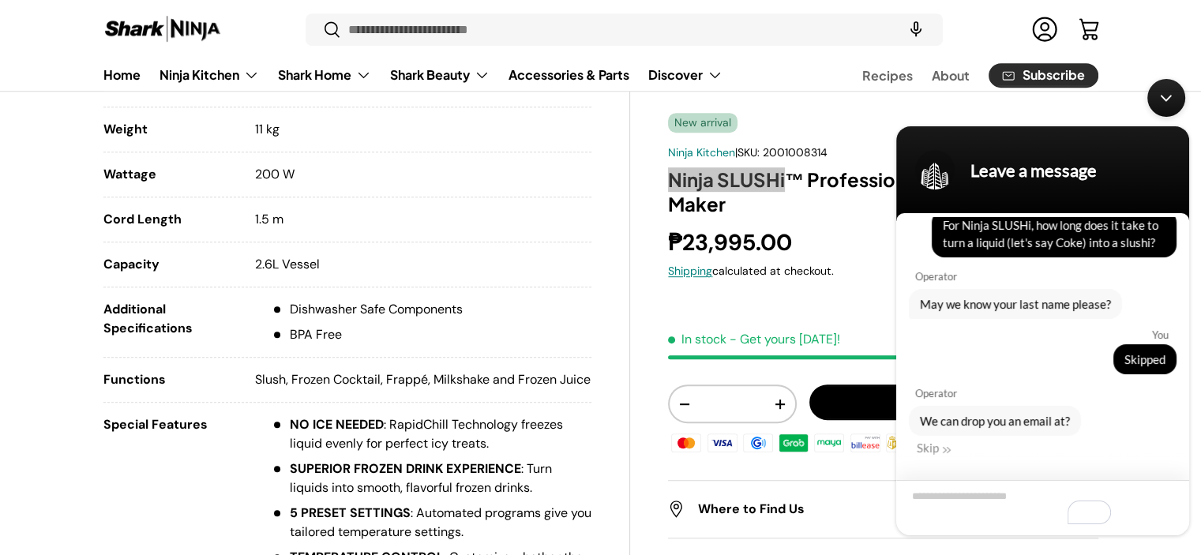
click at [1004, 509] on textarea "To enrich screen reader interactions, please activate Accessibility in Grammarl…" at bounding box center [1042, 507] width 293 height 55
type textarea "**********"
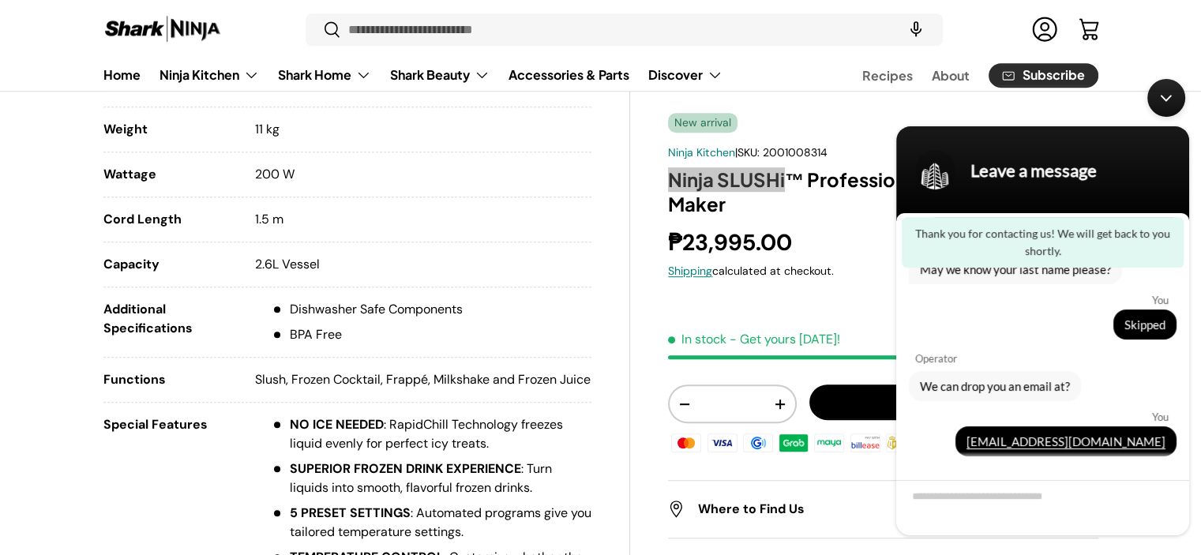
click at [1156, 95] on div "Minimize live chat window" at bounding box center [1166, 98] width 38 height 38
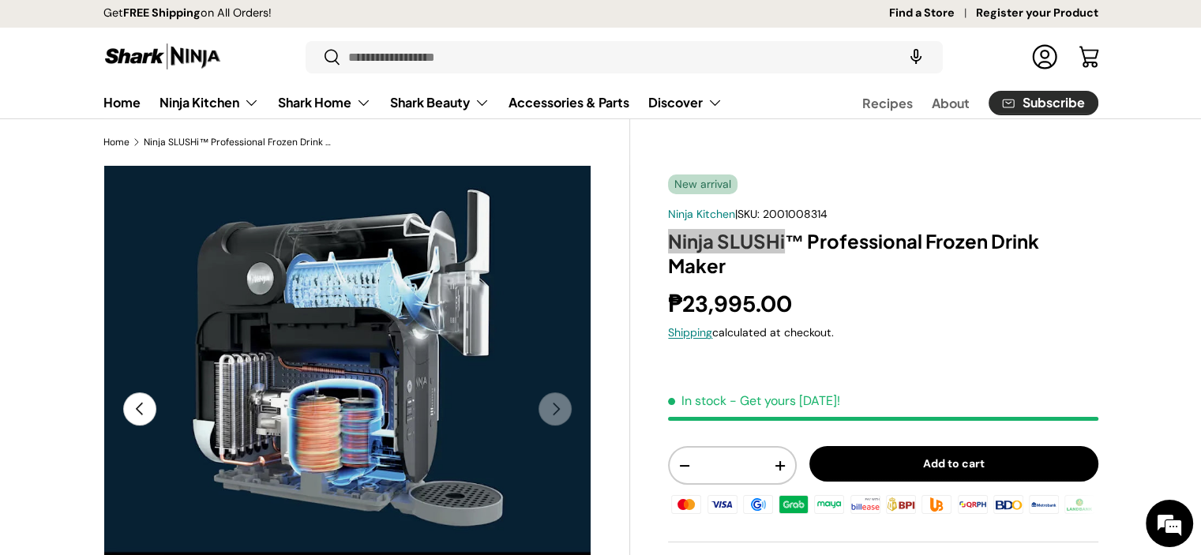
scroll to position [0, 0]
